Goal: Information Seeking & Learning: Learn about a topic

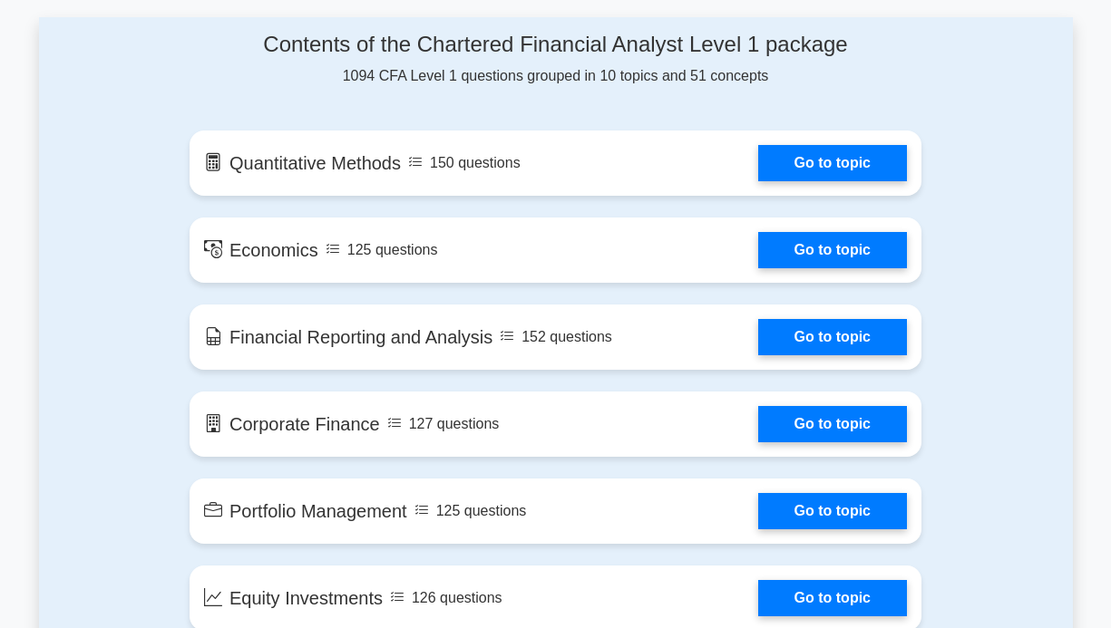
scroll to position [1004, 0]
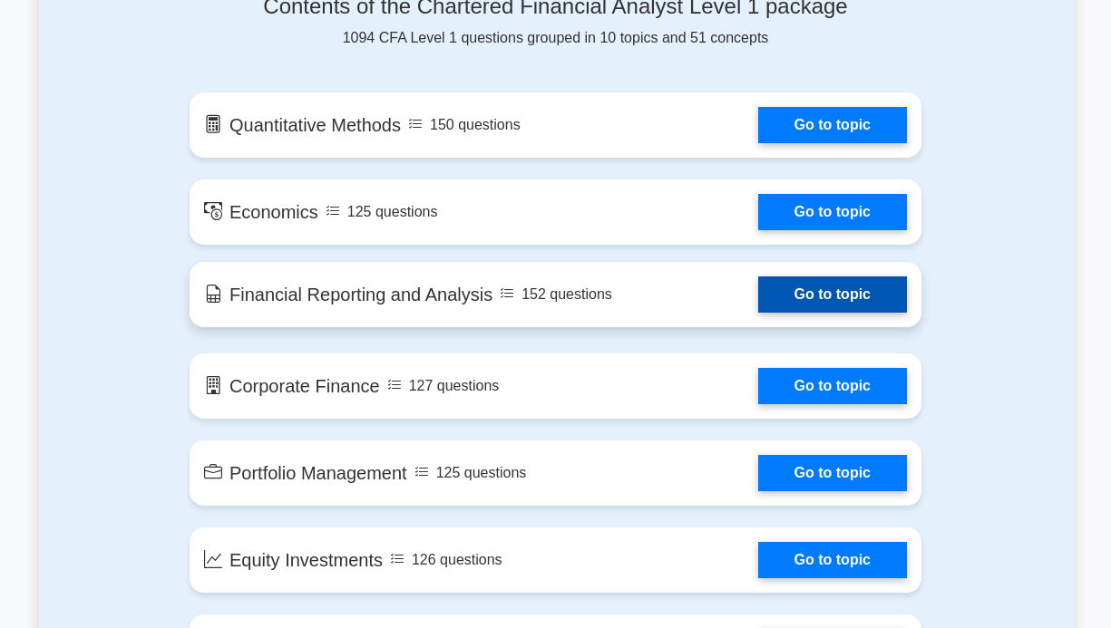
click at [758, 302] on link "Go to topic" at bounding box center [832, 295] width 149 height 36
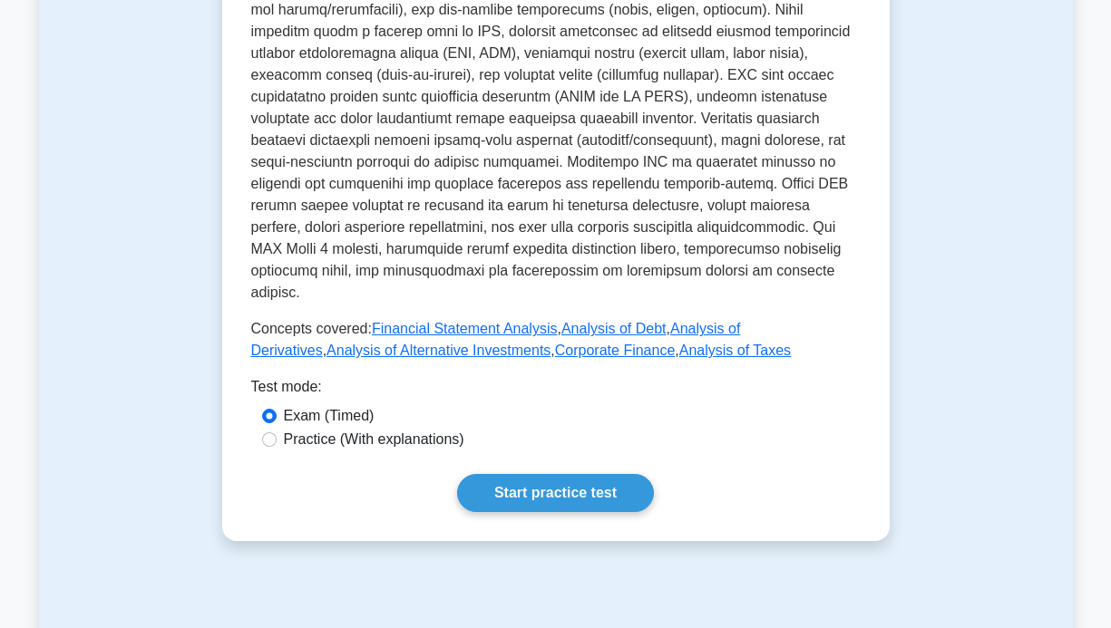
scroll to position [773, 0]
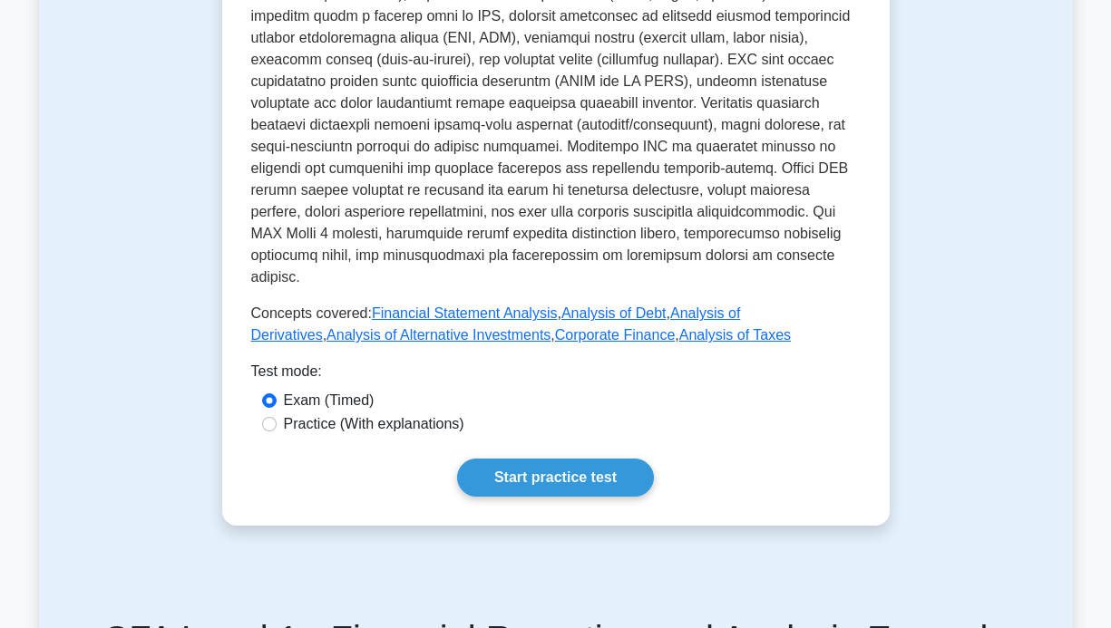
click at [429, 413] on label "Practice (With explanations)" at bounding box center [374, 424] width 180 height 22
click at [277, 417] on input "Practice (With explanations)" at bounding box center [269, 424] width 15 height 15
radio input "true"
click at [533, 459] on link "Start practice test" at bounding box center [555, 478] width 197 height 38
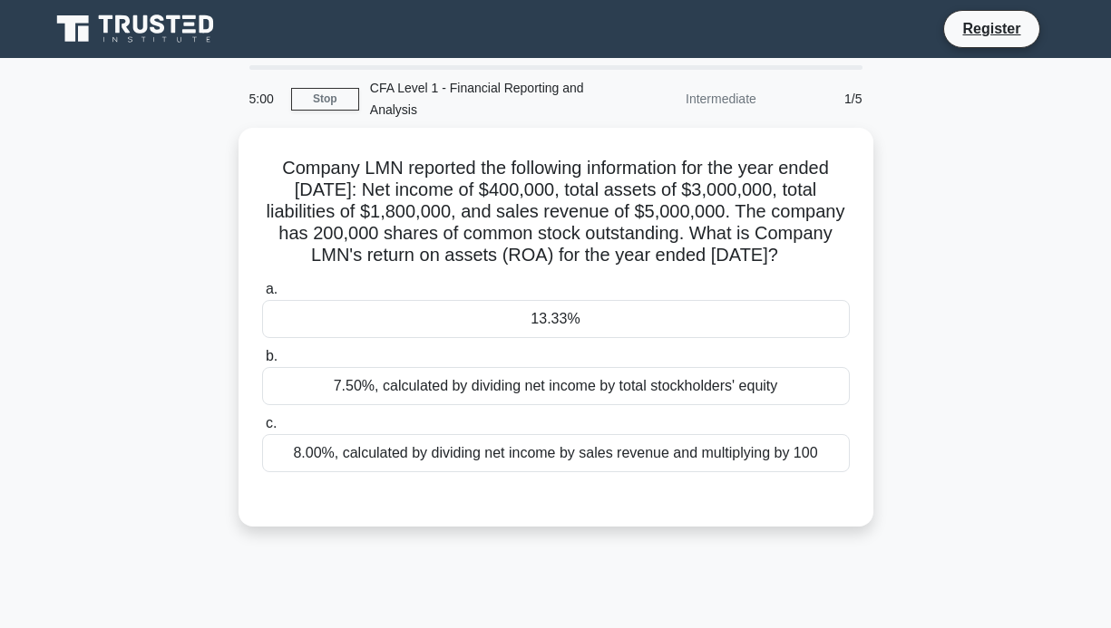
scroll to position [83, 0]
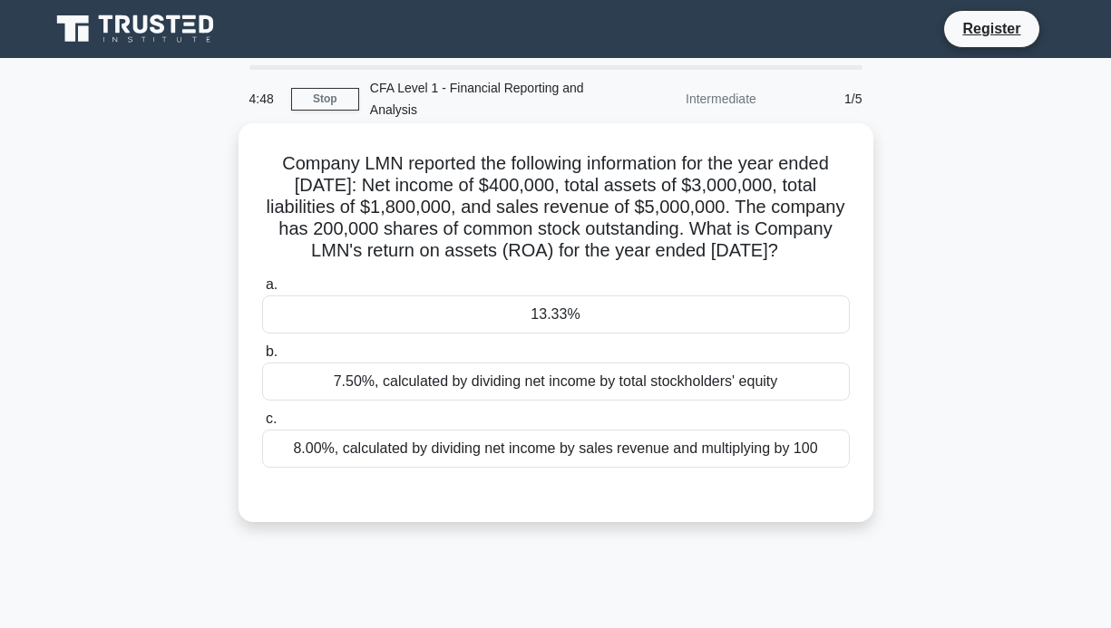
click at [557, 334] on div "13.33%" at bounding box center [556, 315] width 588 height 38
click at [262, 291] on input "a. 13.33%" at bounding box center [262, 285] width 0 height 12
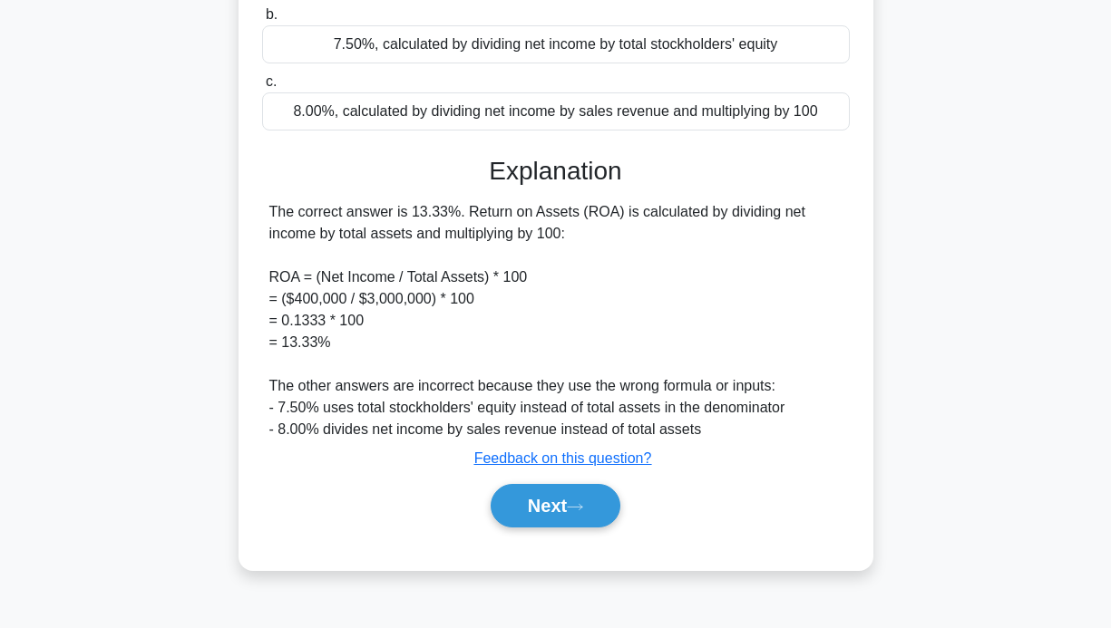
scroll to position [342, 0]
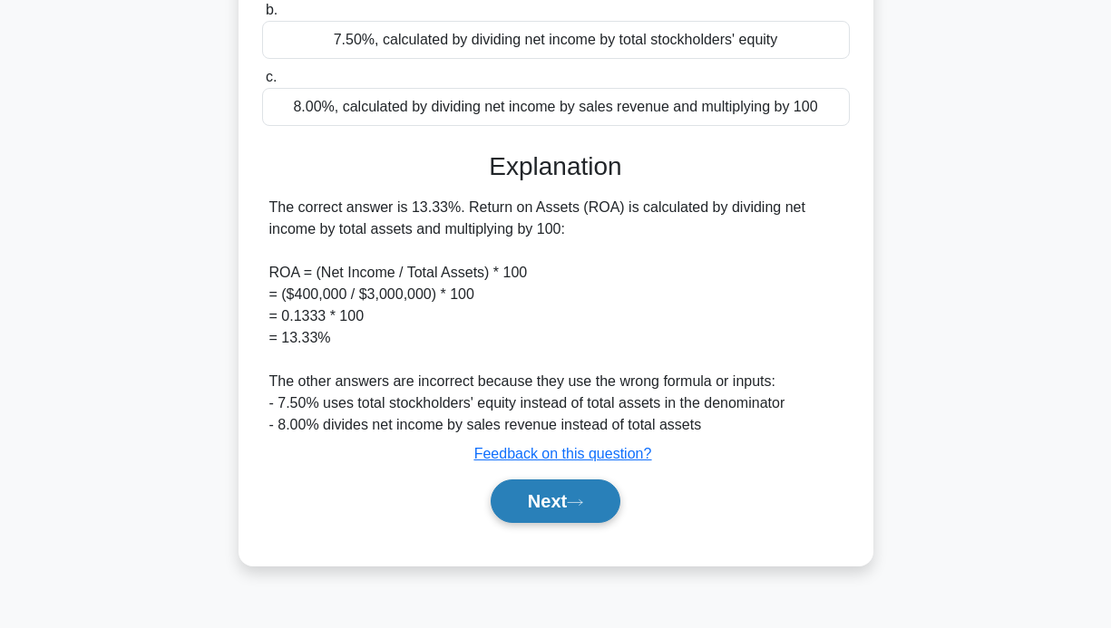
click at [560, 523] on button "Next" at bounding box center [555, 502] width 130 height 44
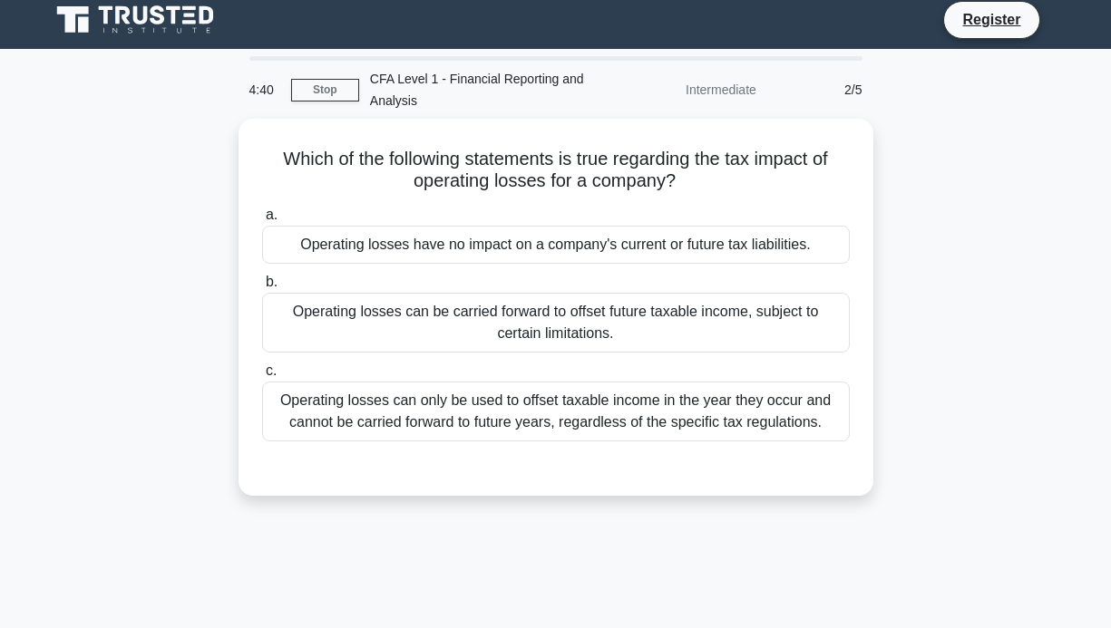
scroll to position [0, 0]
